Goal: Navigation & Orientation: Find specific page/section

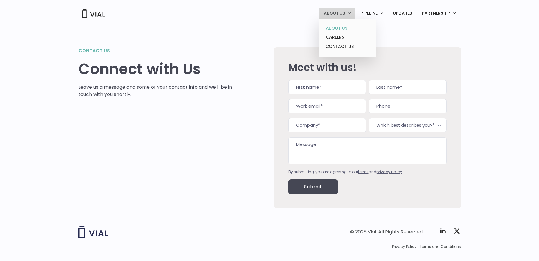
click at [338, 27] on link "ABOUT US" at bounding box center [347, 28] width 52 height 9
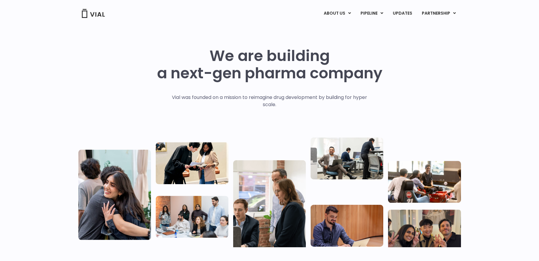
click at [93, 7] on div "ABOUT US ABOUT US CAREERS CONTACT US PIPELINE TL1A HLE PHASE 2 INHBE/ACTIVIN E …" at bounding box center [269, 12] width 395 height 25
click at [93, 14] on img at bounding box center [93, 13] width 24 height 9
